Goal: Check status: Check status

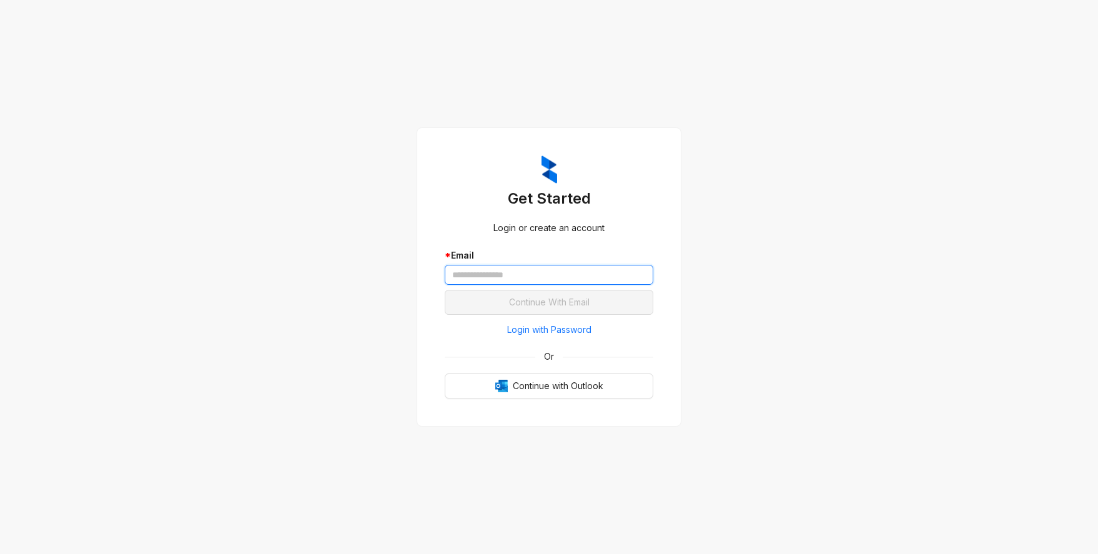
click at [472, 279] on input "text" at bounding box center [549, 275] width 209 height 20
click at [471, 275] on input "text" at bounding box center [549, 275] width 209 height 20
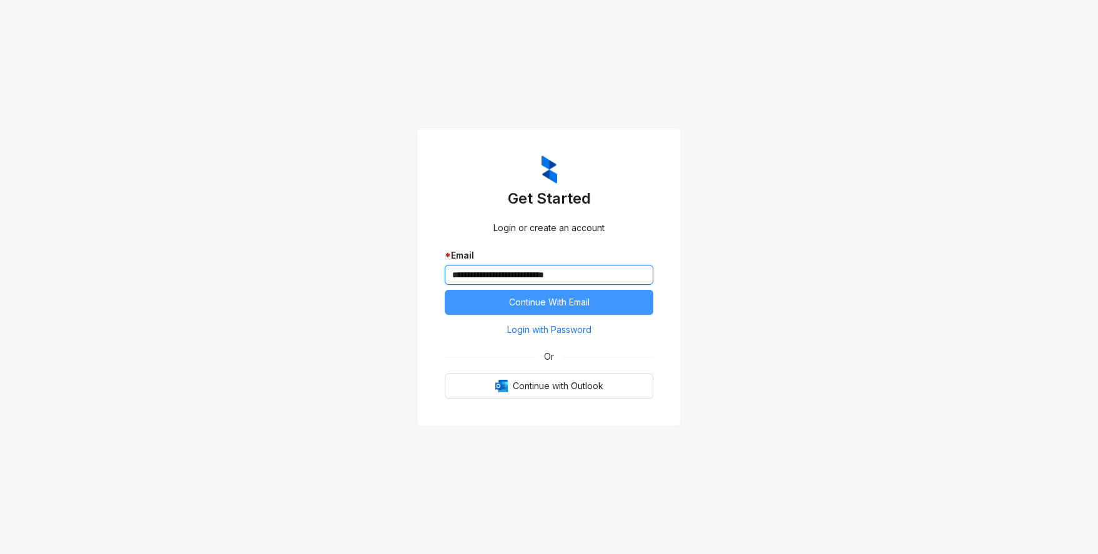
type input "**********"
click at [487, 308] on button "Continue With Email" at bounding box center [549, 302] width 209 height 25
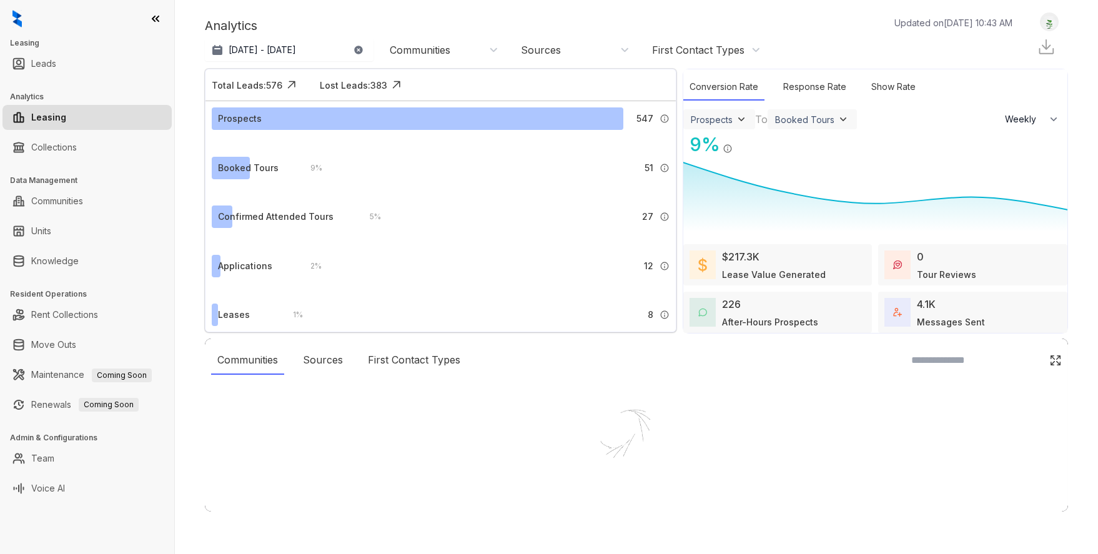
select select "******"
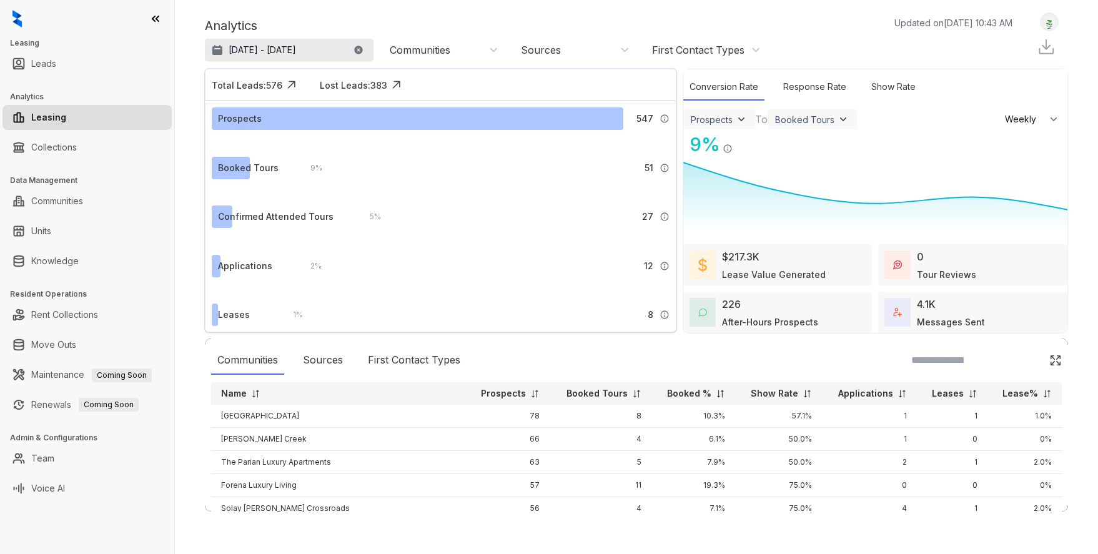
click at [262, 49] on p "Jul 18, 2025 - Aug 17, 2025" at bounding box center [262, 50] width 67 height 12
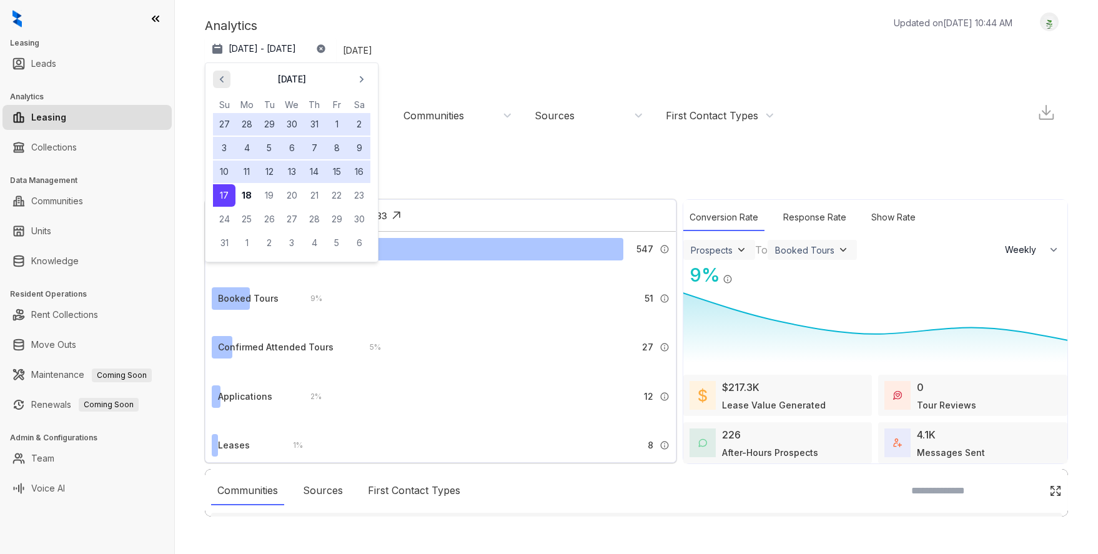
click at [216, 81] on icon "button" at bounding box center [222, 79] width 12 height 12
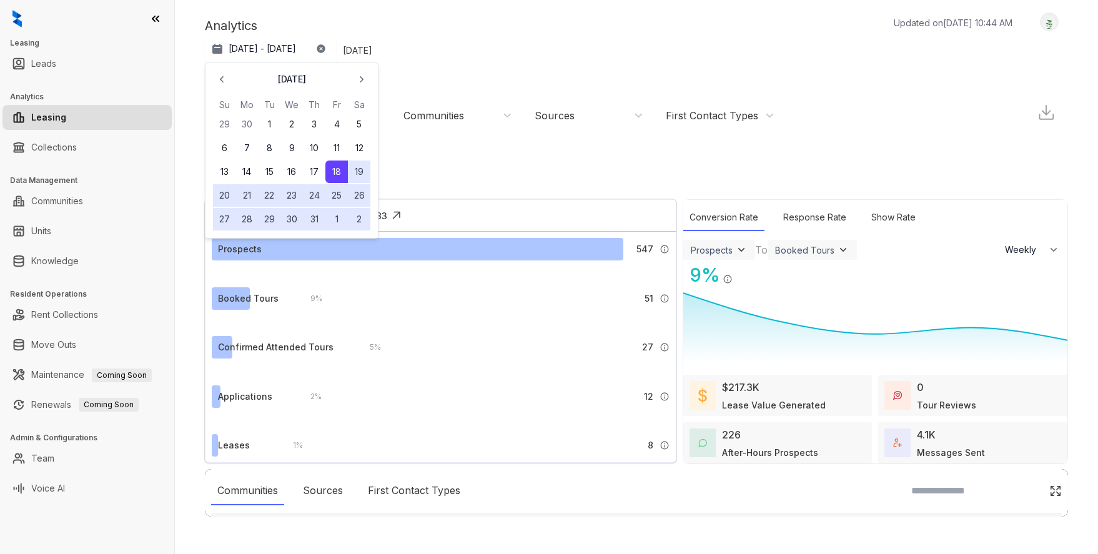
click at [266, 119] on button "1" at bounding box center [269, 124] width 22 height 22
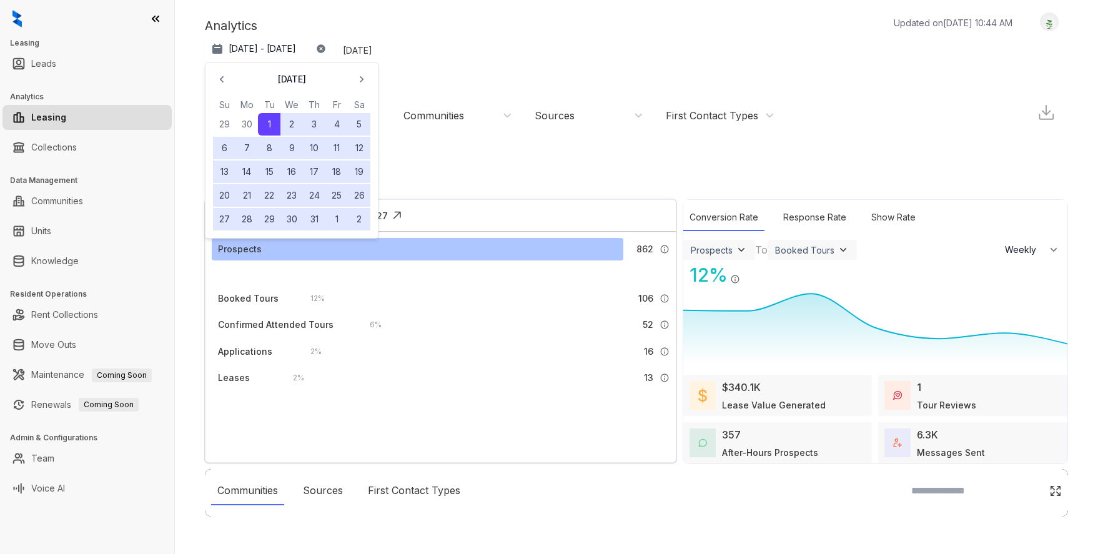
click at [314, 223] on button "31" at bounding box center [314, 219] width 22 height 22
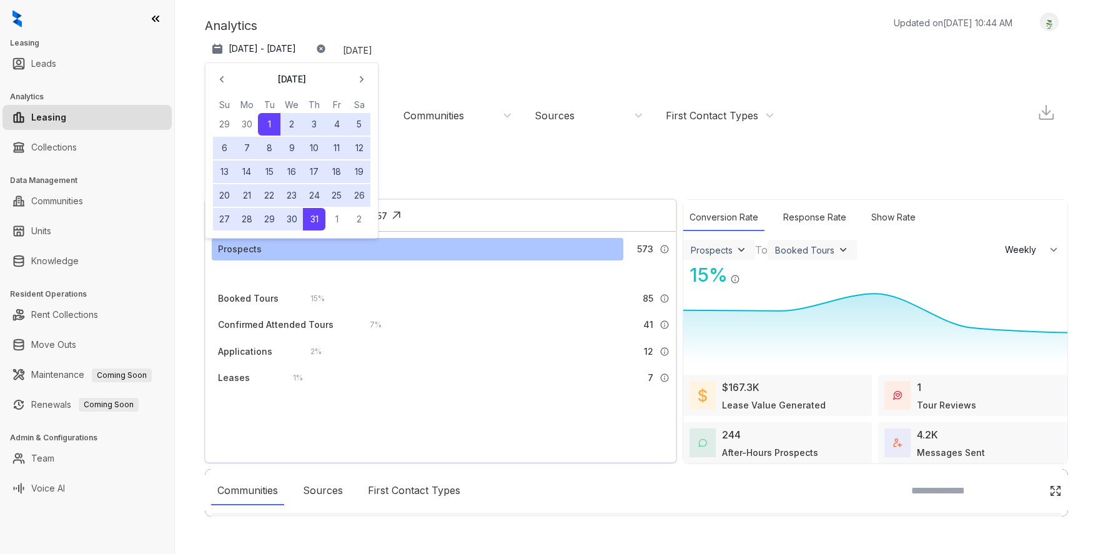
click at [532, 21] on div "Analytics Updated on Aug 18, 2025, 10:44 AM" at bounding box center [615, 25] width 820 height 19
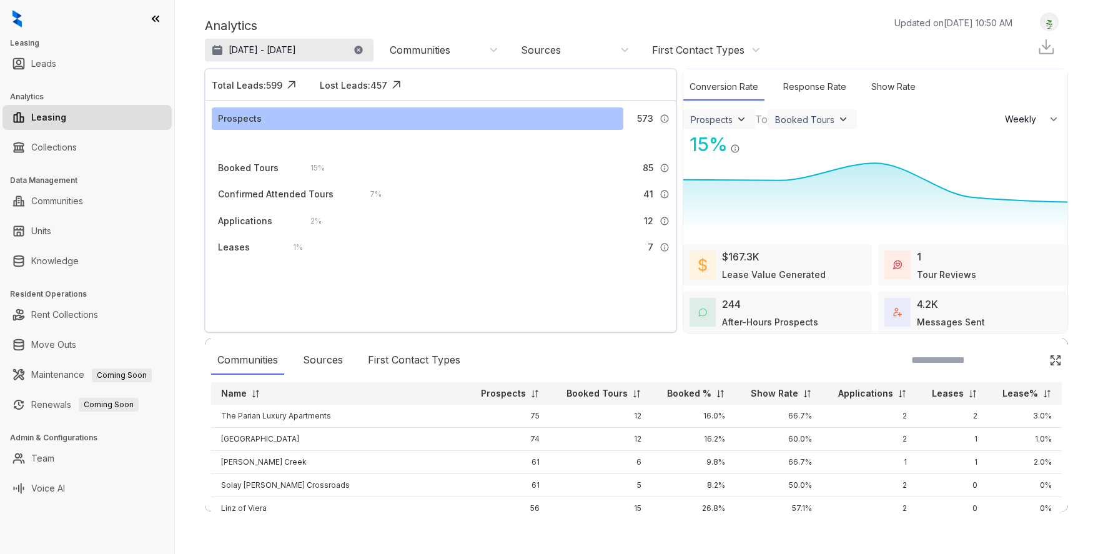
click at [256, 49] on p "Jul 1 - 31, 2025" at bounding box center [262, 50] width 67 height 12
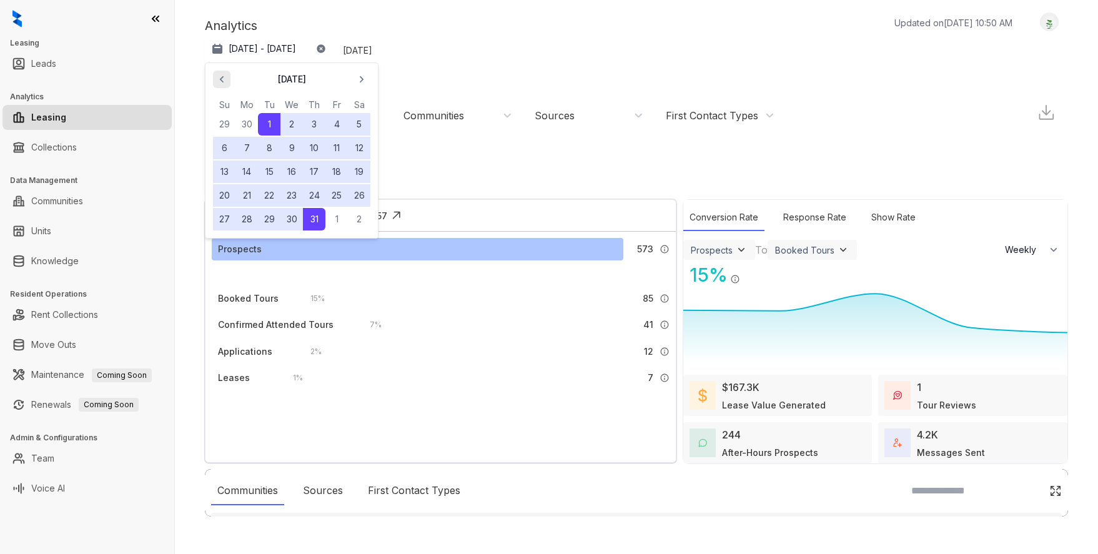
click at [226, 80] on icon "button" at bounding box center [222, 79] width 12 height 12
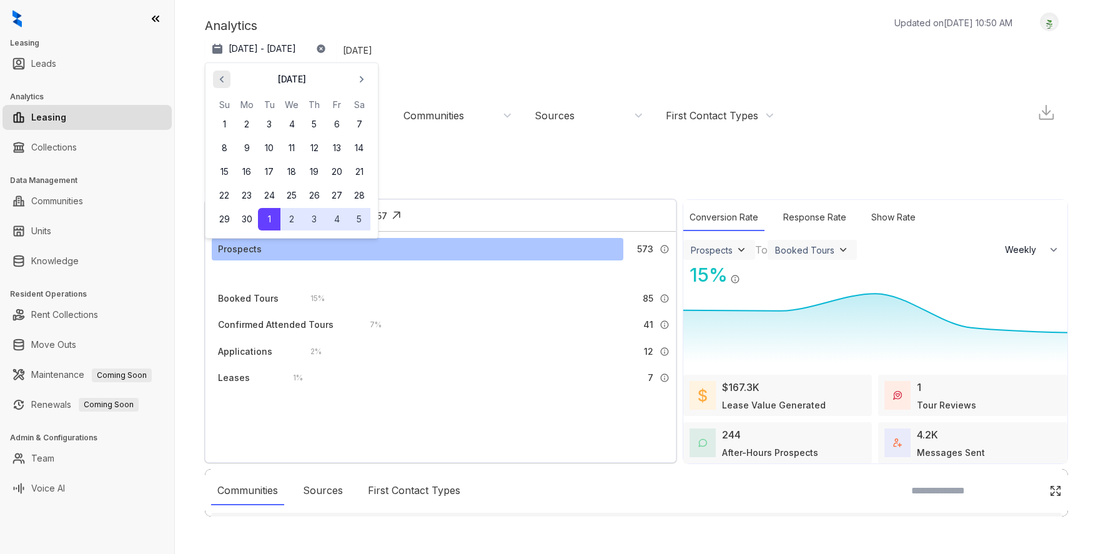
click at [226, 80] on icon "button" at bounding box center [222, 79] width 12 height 12
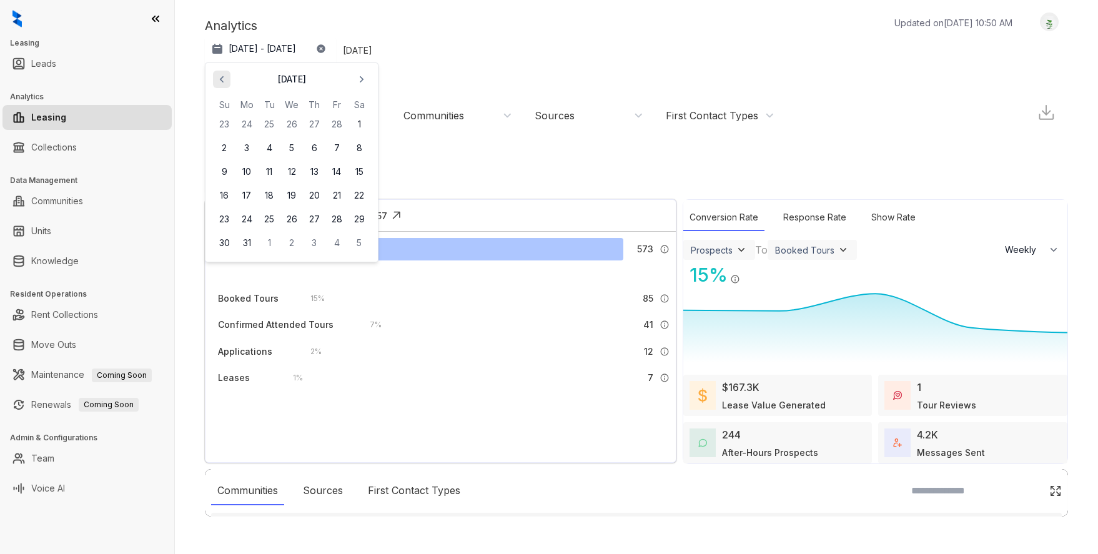
click at [219, 81] on icon "button" at bounding box center [222, 79] width 12 height 12
drag, startPoint x: 357, startPoint y: 169, endPoint x: 358, endPoint y: 152, distance: 16.9
click at [357, 169] on button "15" at bounding box center [359, 172] width 22 height 22
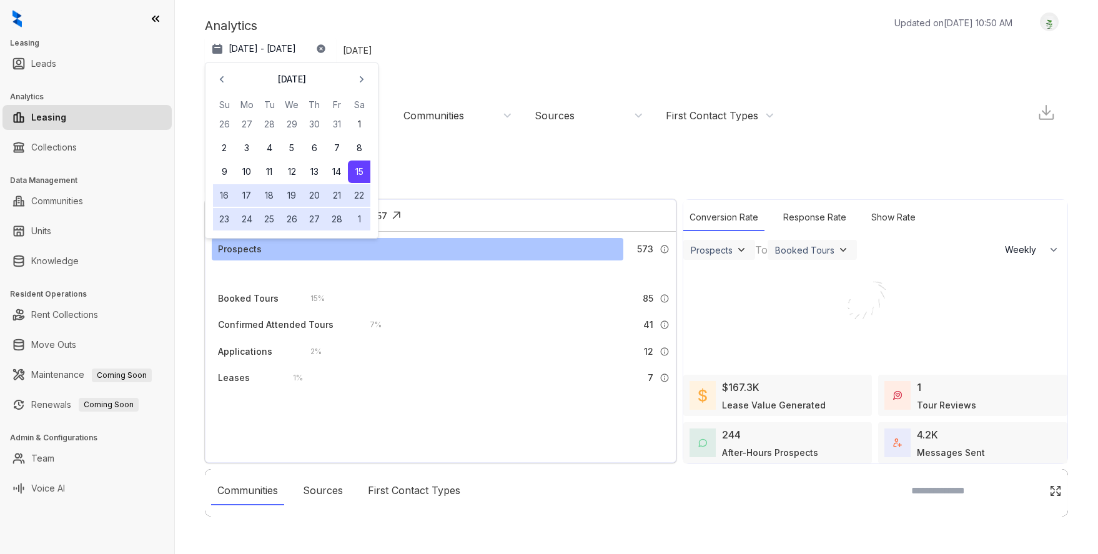
click at [361, 86] on div at bounding box center [549, 277] width 1098 height 554
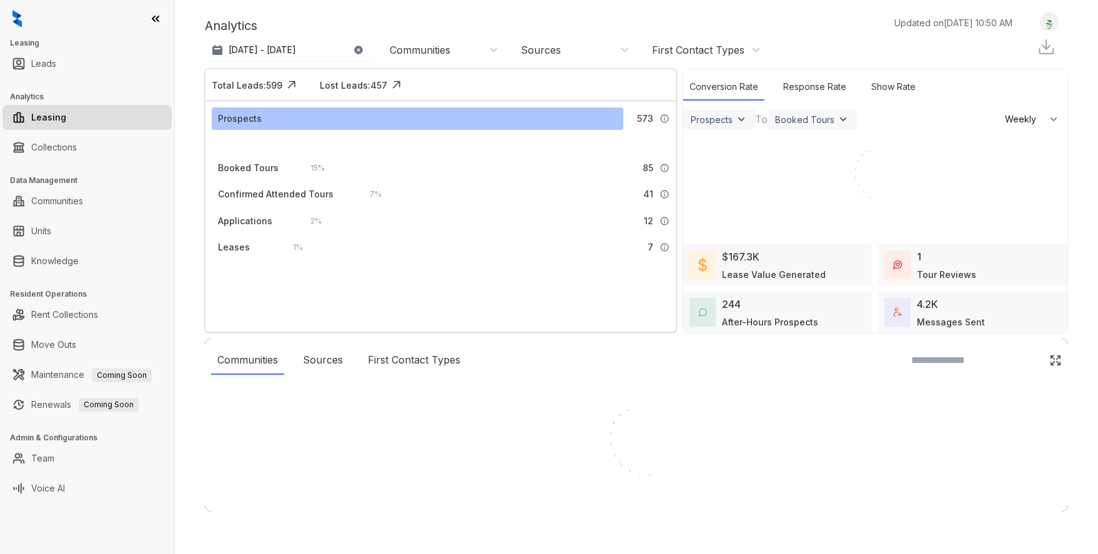
click at [359, 79] on div at bounding box center [549, 277] width 1098 height 554
click at [312, 43] on div "Analytics Updated on Aug 18, 2025, 10:50 AM Feb 15, 2025 - Jul 31, 2025 Today L…" at bounding box center [637, 277] width 924 height 554
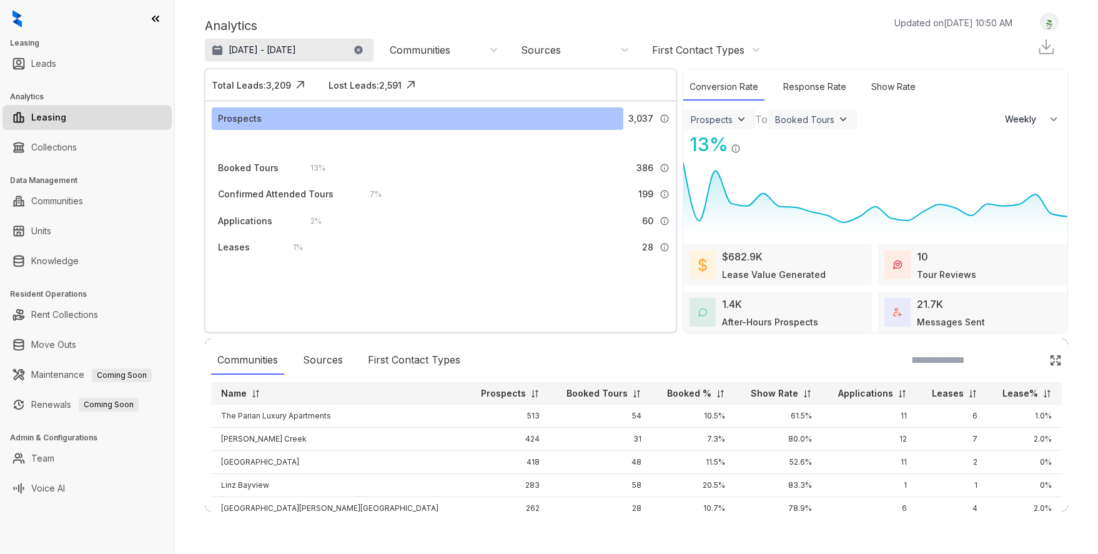
click at [296, 51] on p "Feb 15, 2025 - Jul 31, 2025" at bounding box center [262, 50] width 67 height 12
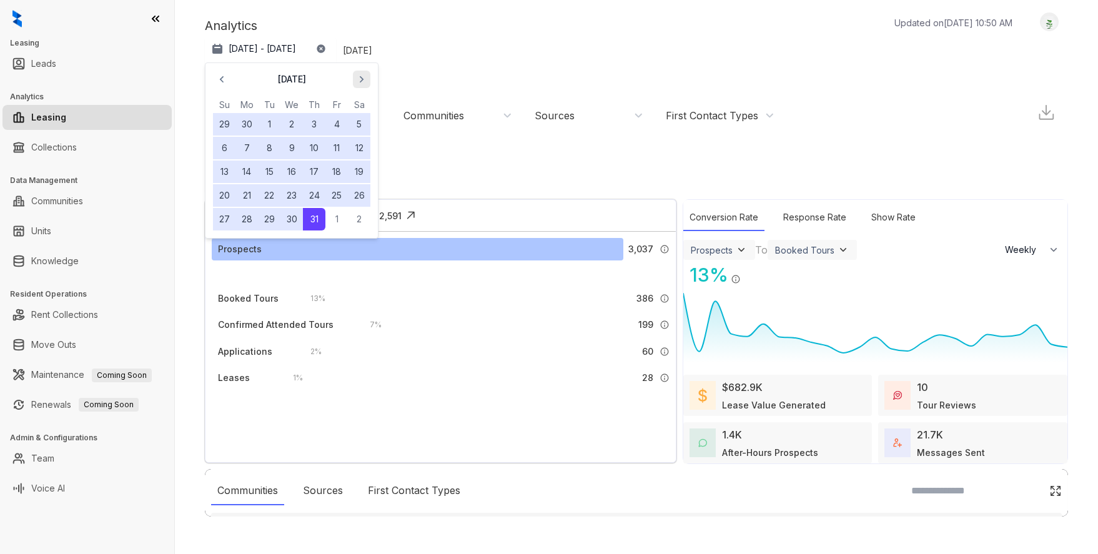
click at [363, 79] on icon "button" at bounding box center [362, 79] width 12 height 12
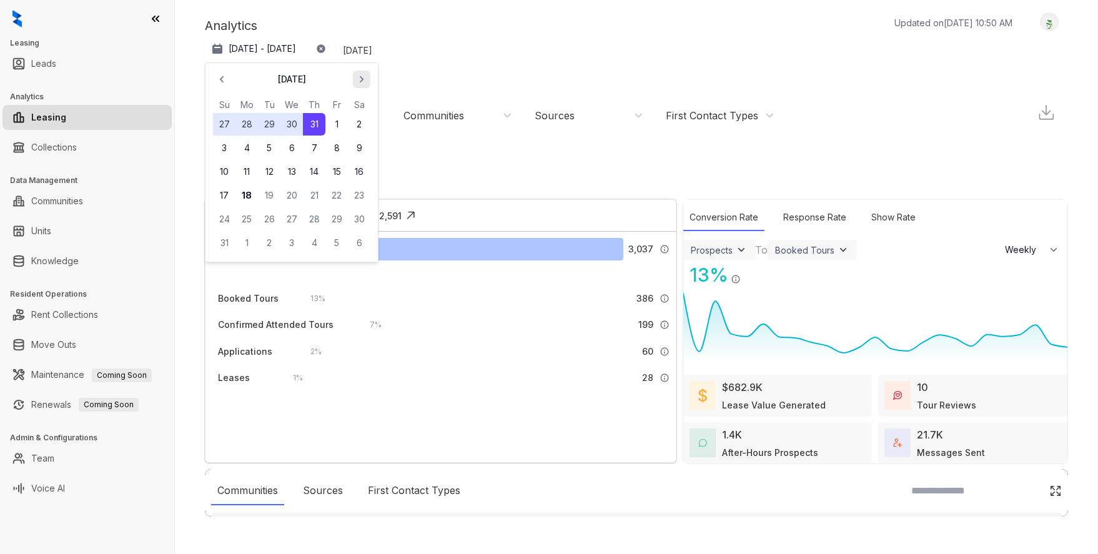
click at [363, 79] on icon "button" at bounding box center [362, 79] width 12 height 12
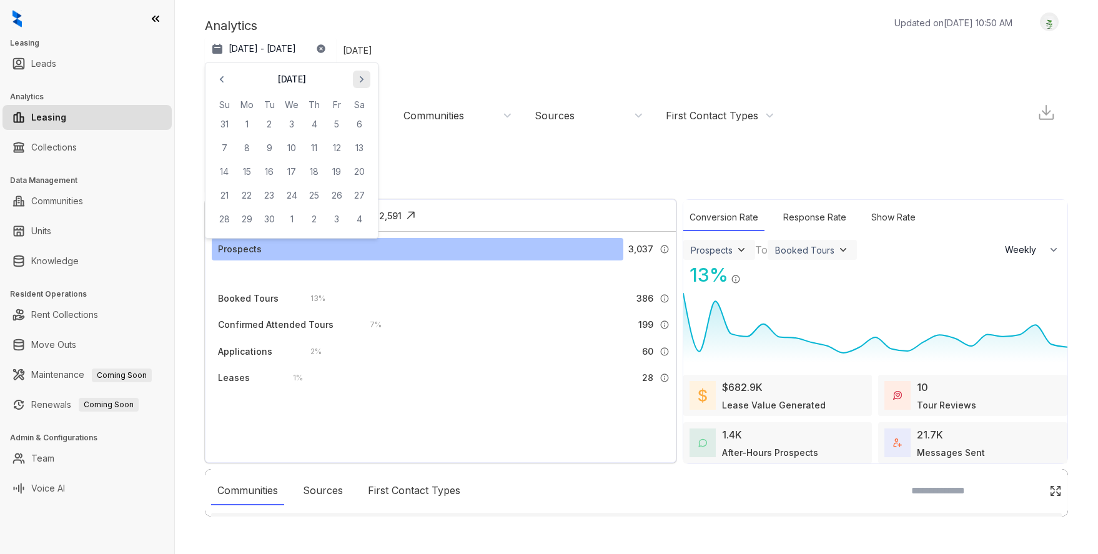
click at [363, 79] on icon "button" at bounding box center [362, 79] width 12 height 12
click at [221, 77] on icon "button" at bounding box center [222, 79] width 12 height 12
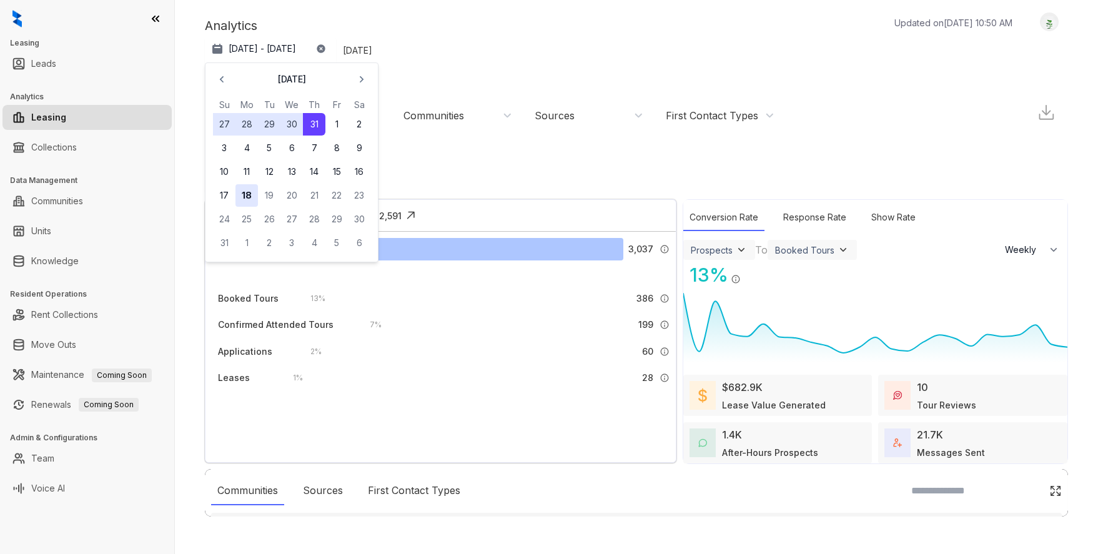
click at [250, 201] on button "18" at bounding box center [247, 195] width 22 height 22
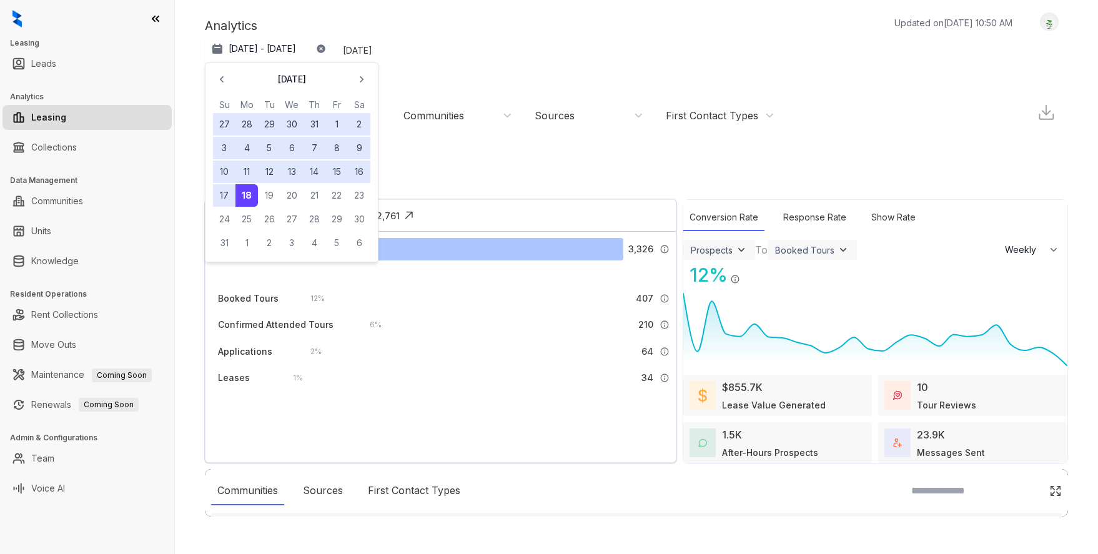
drag, startPoint x: 326, startPoint y: 21, endPoint x: 353, endPoint y: 11, distance: 29.3
click at [326, 21] on div "Analytics Updated on Aug 18, 2025, 10:50 AM" at bounding box center [615, 25] width 820 height 19
